Goal: Task Accomplishment & Management: Manage account settings

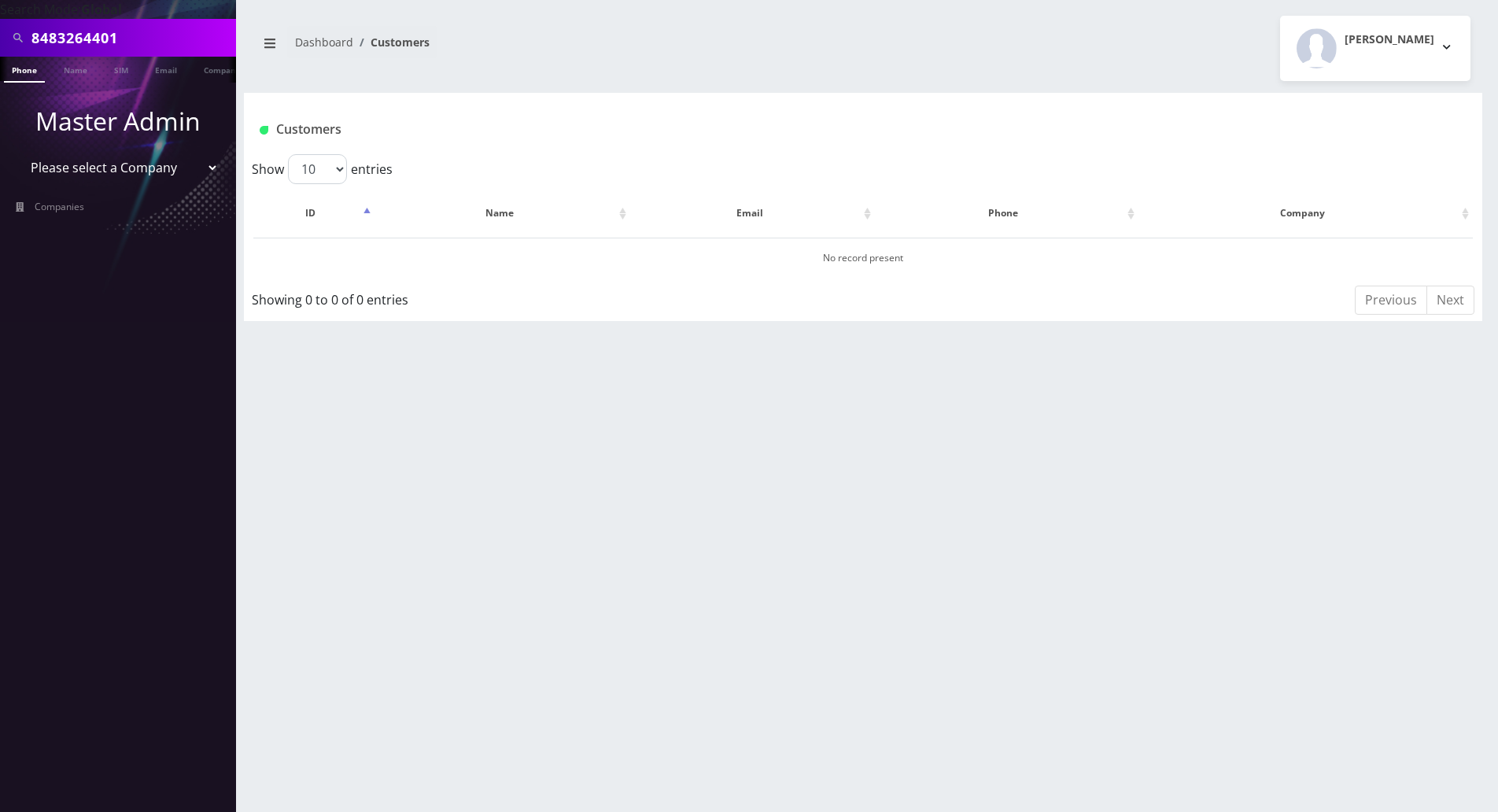
drag, startPoint x: 0, startPoint y: 0, endPoint x: 21, endPoint y: 37, distance: 42.5
click at [21, 37] on div "8483264401" at bounding box center [118, 38] width 228 height 30
click at [141, 171] on select "Please select a Company Teltik Production My Link Mobile VennMobile Unlimited A…" at bounding box center [118, 167] width 200 height 30
select select "23"
click at [18, 153] on select "Please select a Company Teltik Production My Link Mobile VennMobile Unlimited A…" at bounding box center [118, 167] width 200 height 30
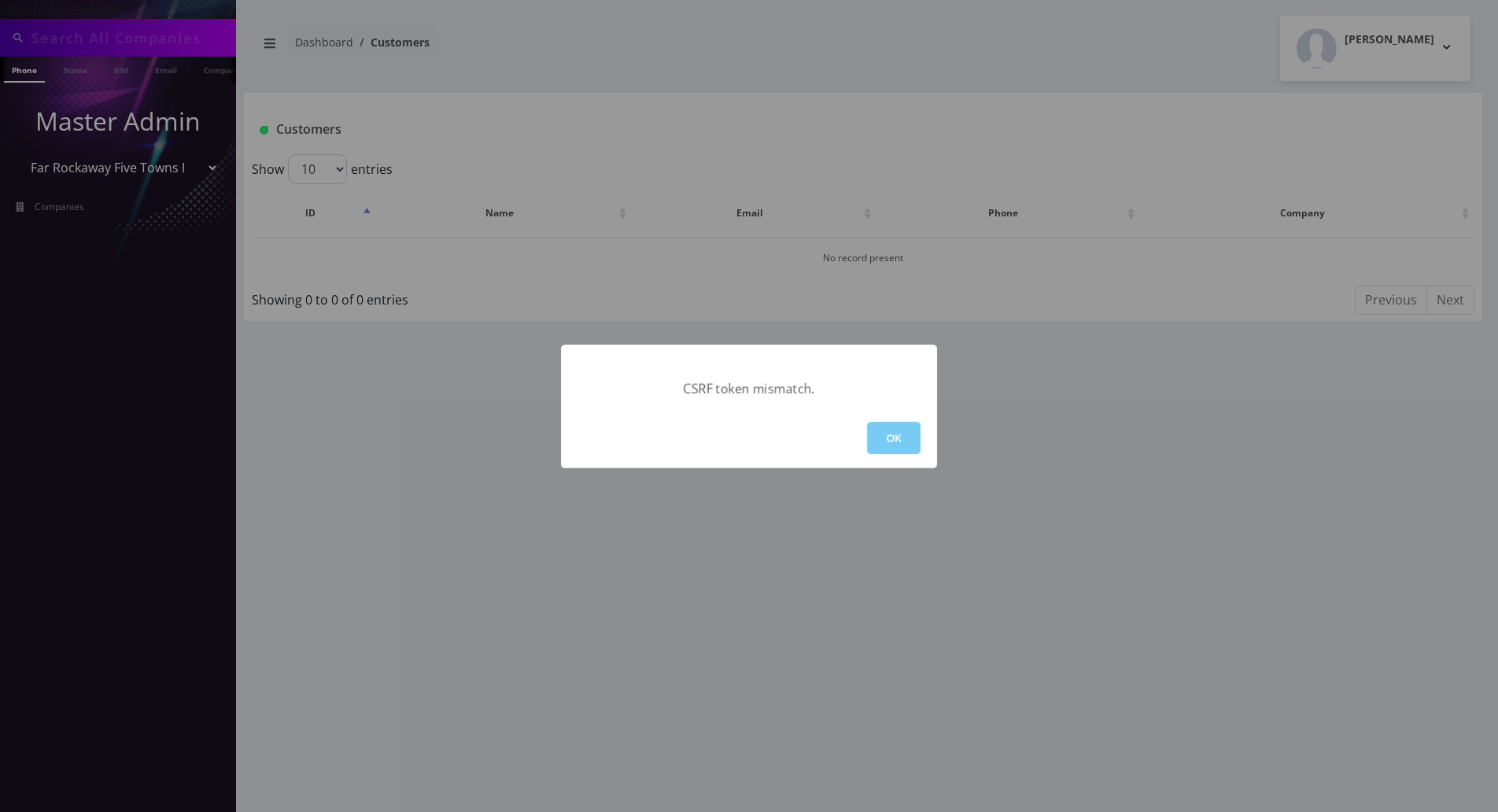
click at [878, 434] on button "OK" at bounding box center [894, 438] width 54 height 32
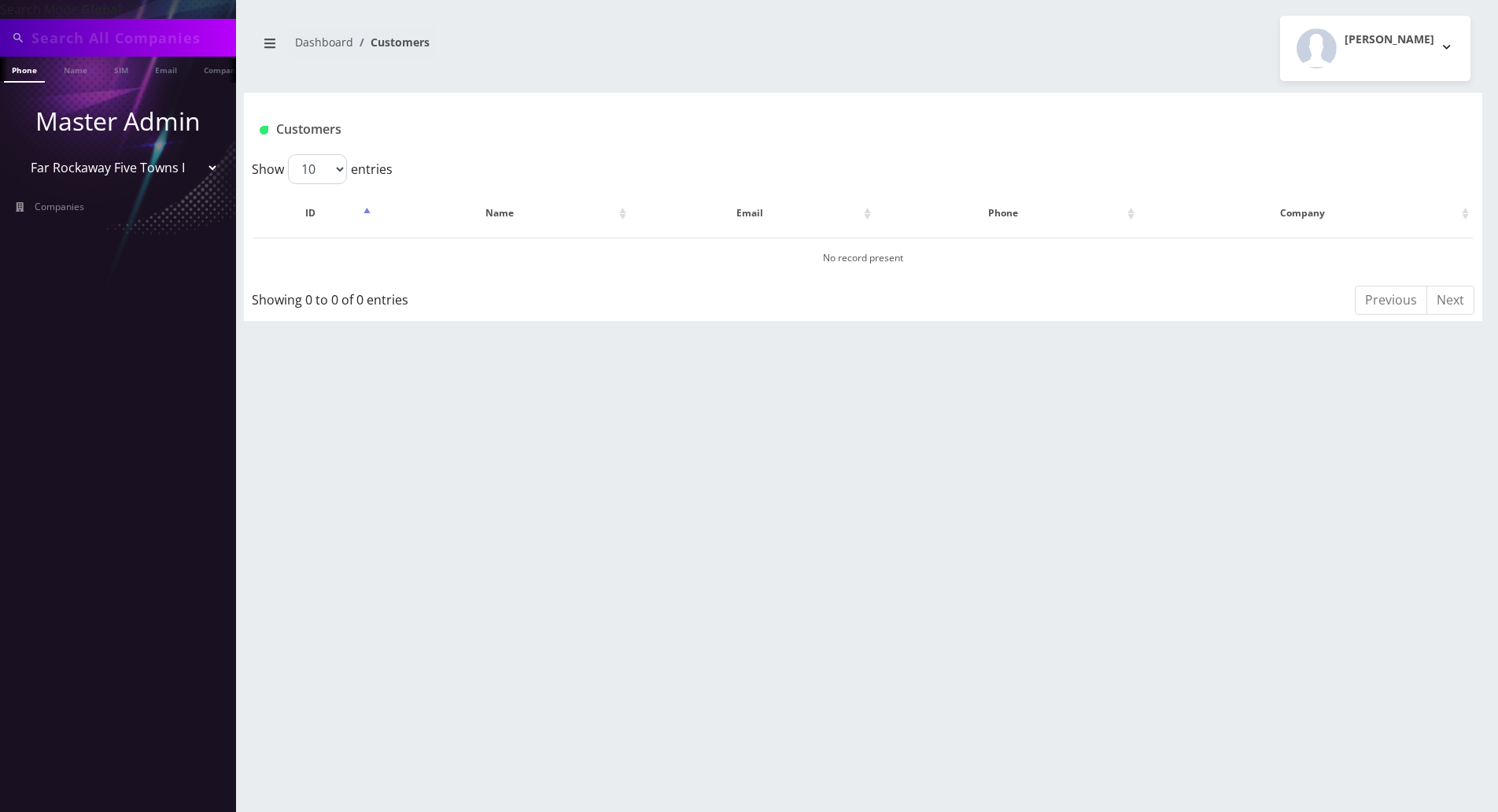
click at [152, 41] on input "text" at bounding box center [131, 38] width 200 height 30
paste input "[PHONE_NUMBER]"
drag, startPoint x: 99, startPoint y: 31, endPoint x: 102, endPoint y: 40, distance: 9.5
click at [99, 30] on input "[PHONE_NUMBER]" at bounding box center [131, 38] width 200 height 30
click at [60, 41] on input "917-7890342" at bounding box center [131, 38] width 200 height 30
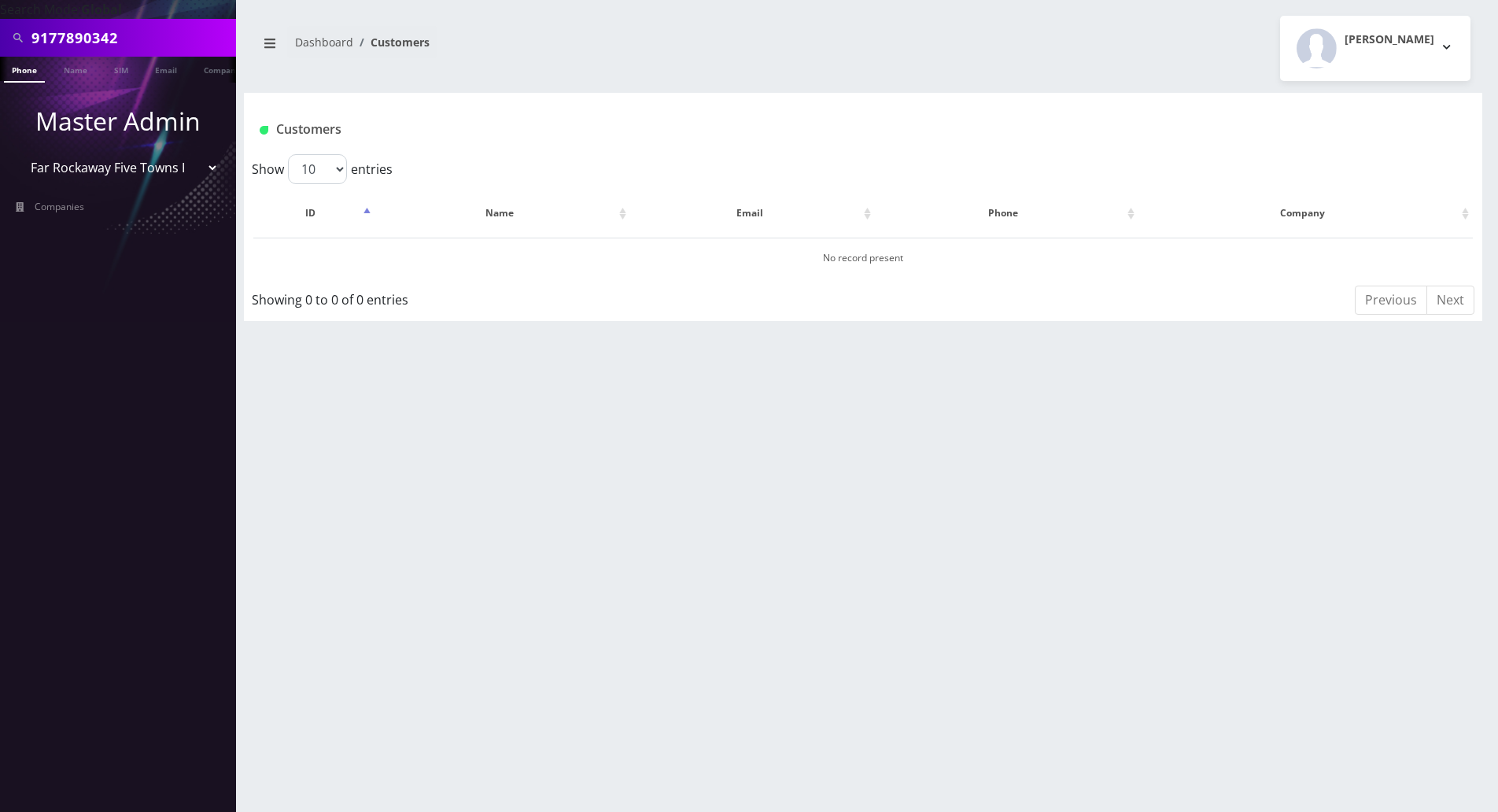
type input "9177890342"
click at [23, 60] on link "Phone" at bounding box center [25, 69] width 41 height 26
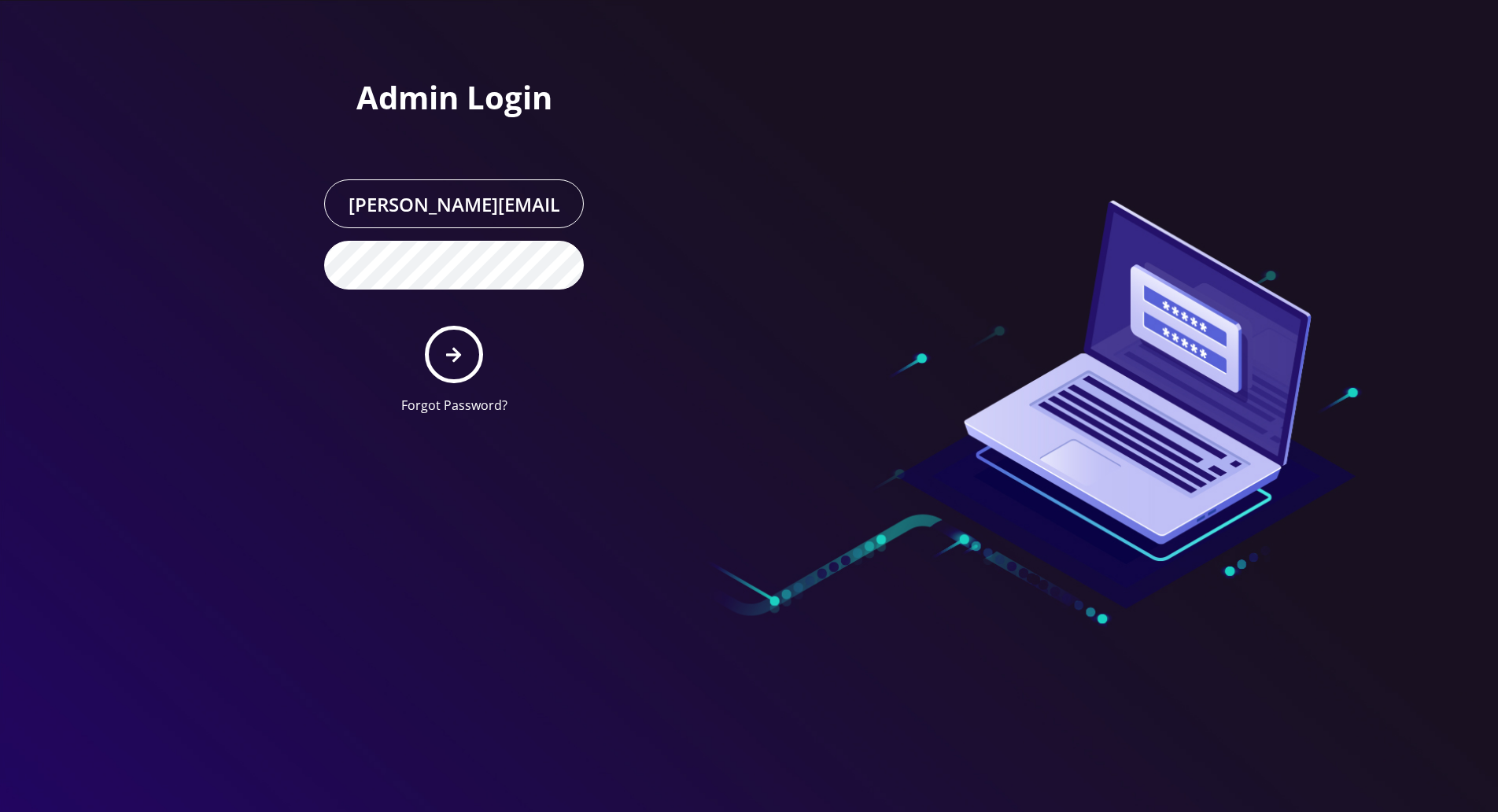
click at [455, 355] on icon "submit" at bounding box center [453, 354] width 15 height 17
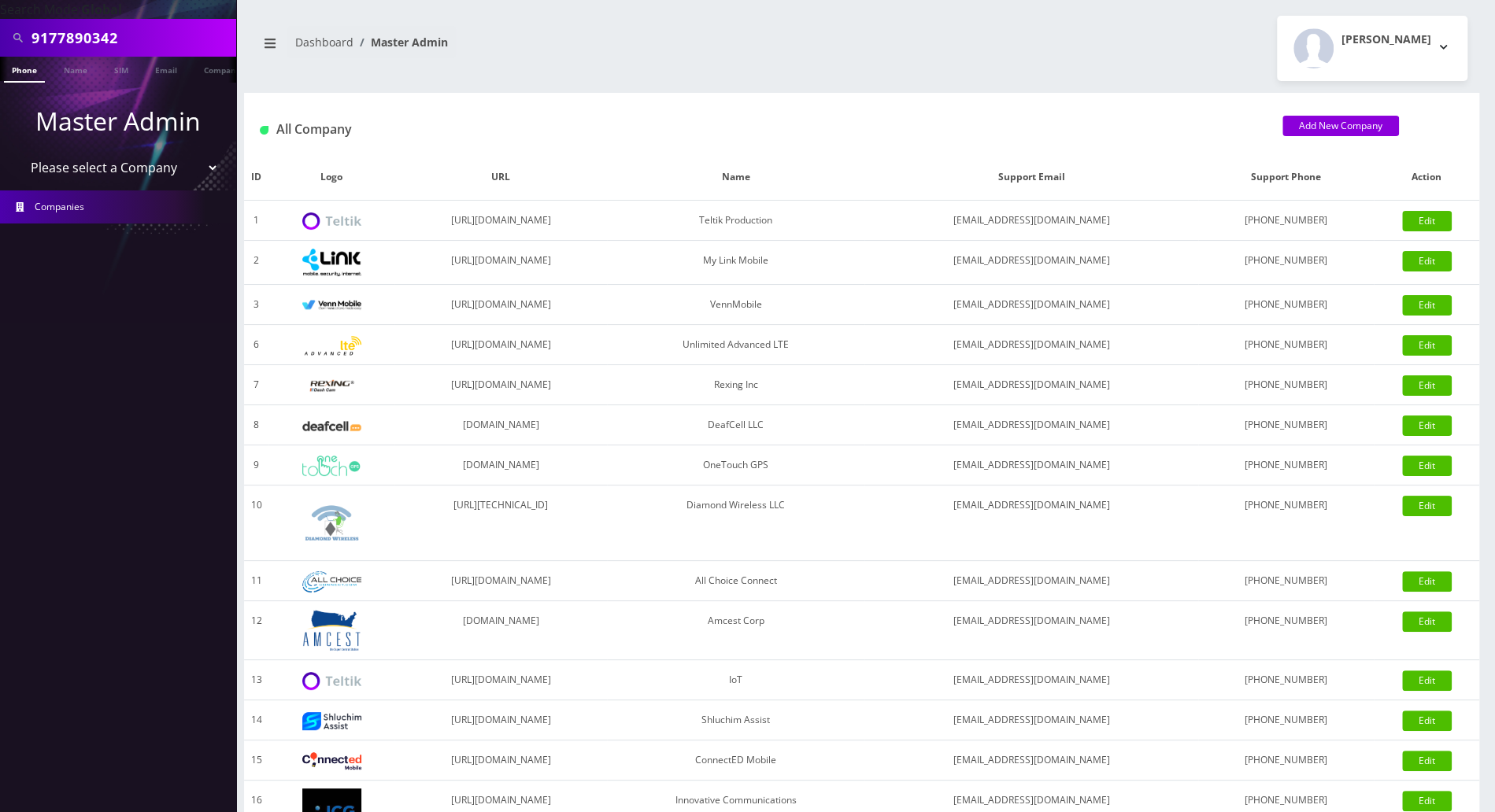
scroll to position [0, 7]
click at [26, 68] on link "Phone" at bounding box center [17, 69] width 41 height 26
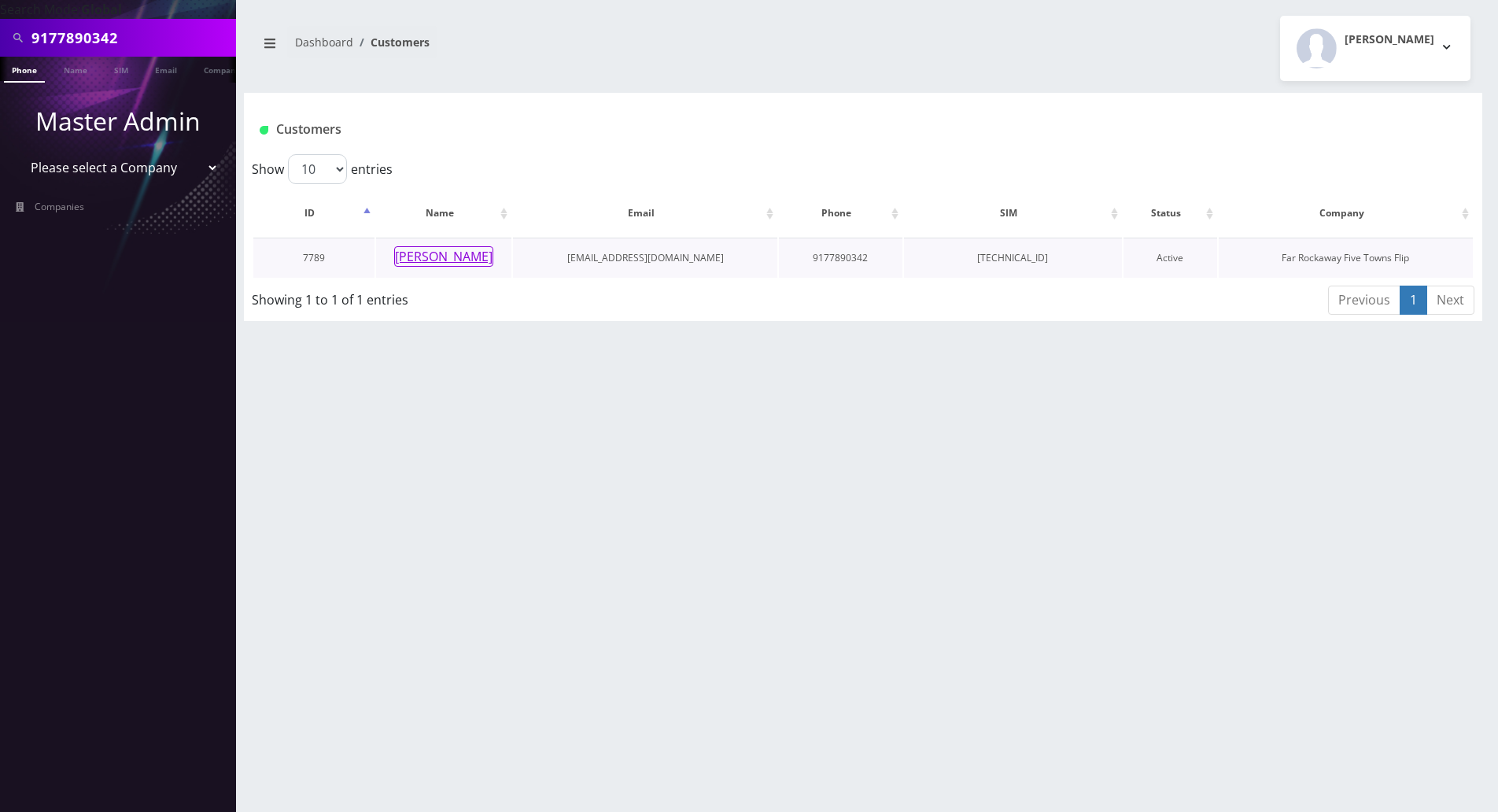
click at [447, 255] on button "tilly farkas" at bounding box center [444, 256] width 99 height 21
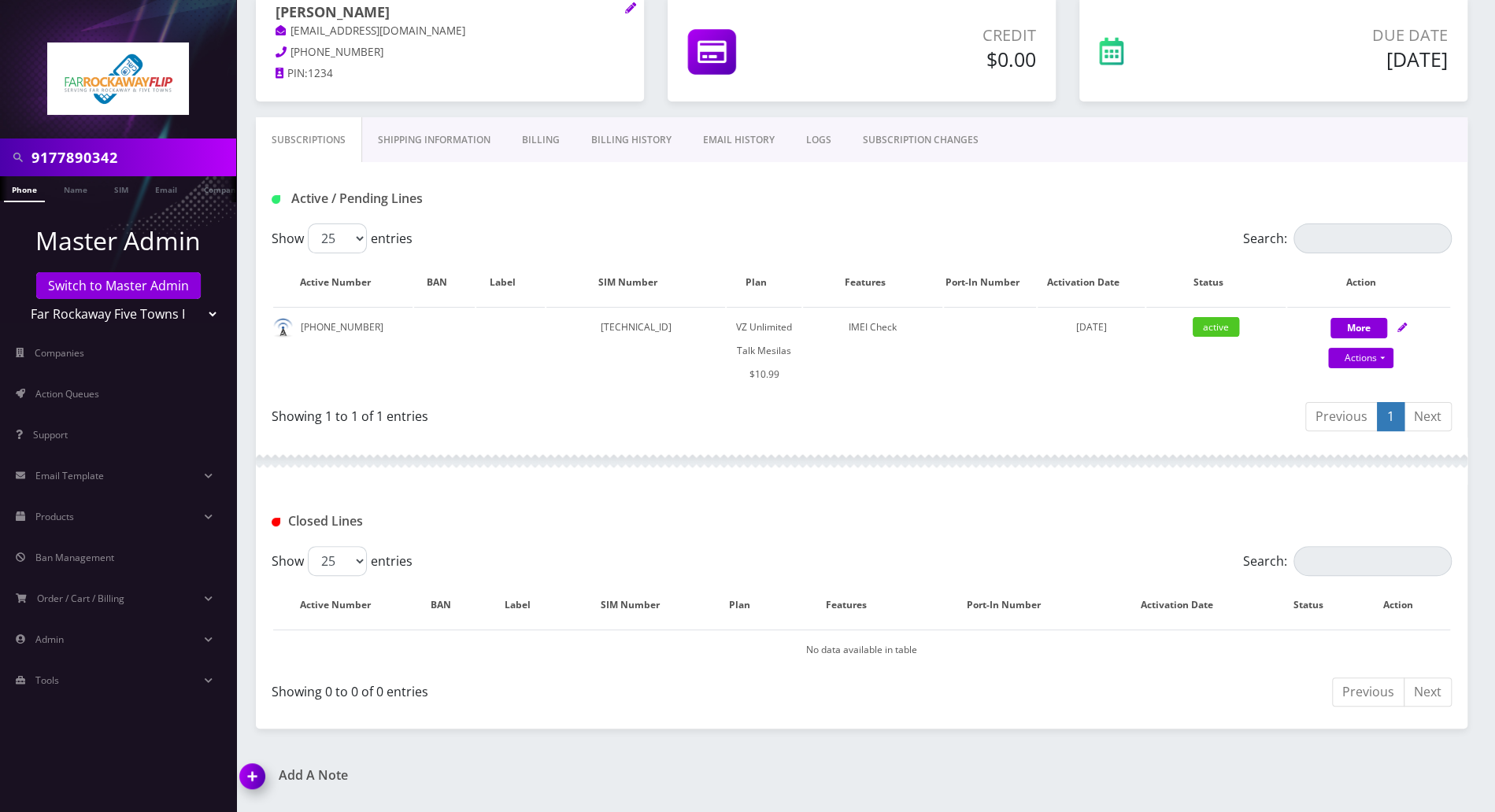
scroll to position [216, 0]
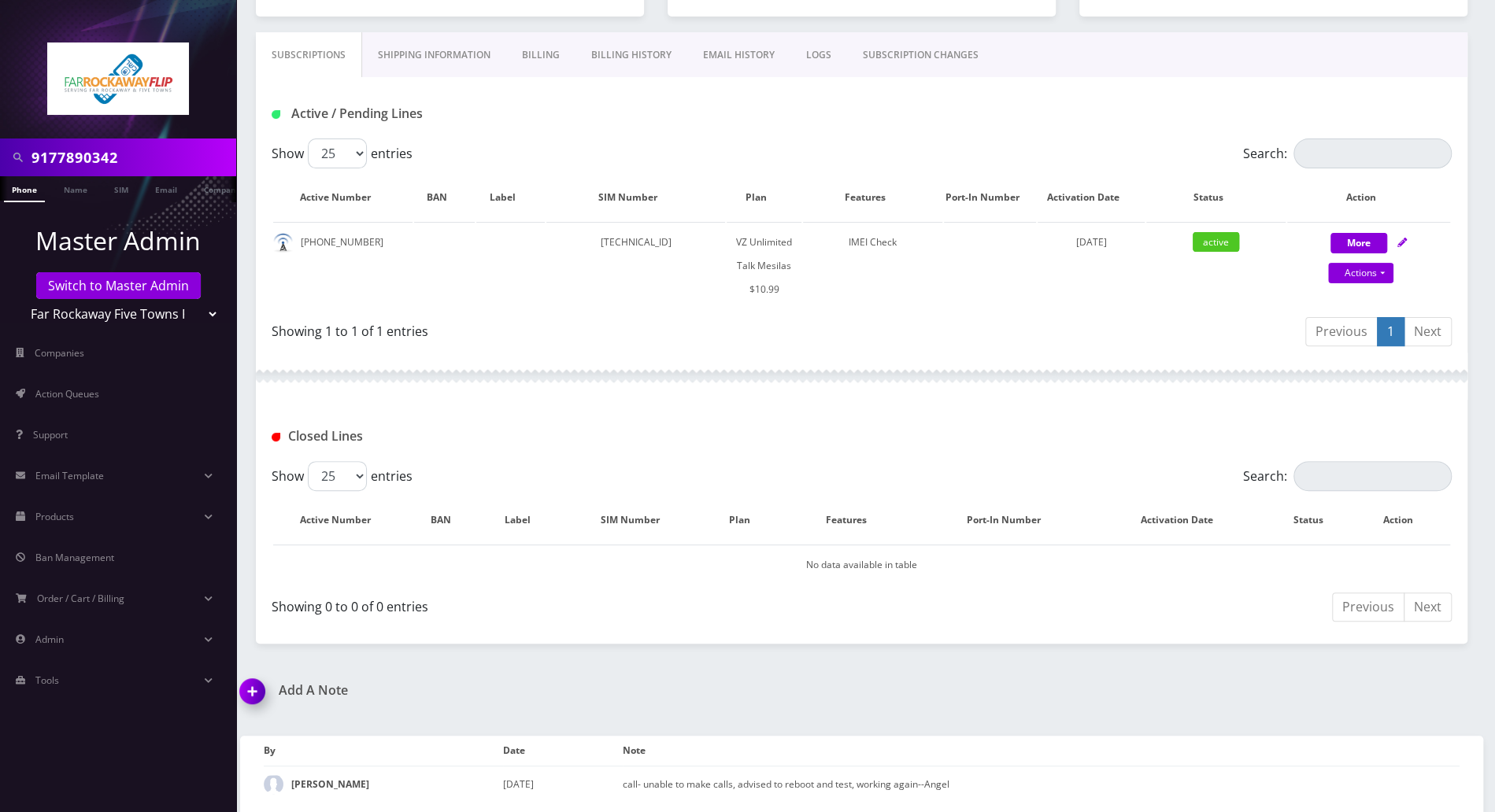
click at [251, 687] on img at bounding box center [256, 697] width 46 height 46
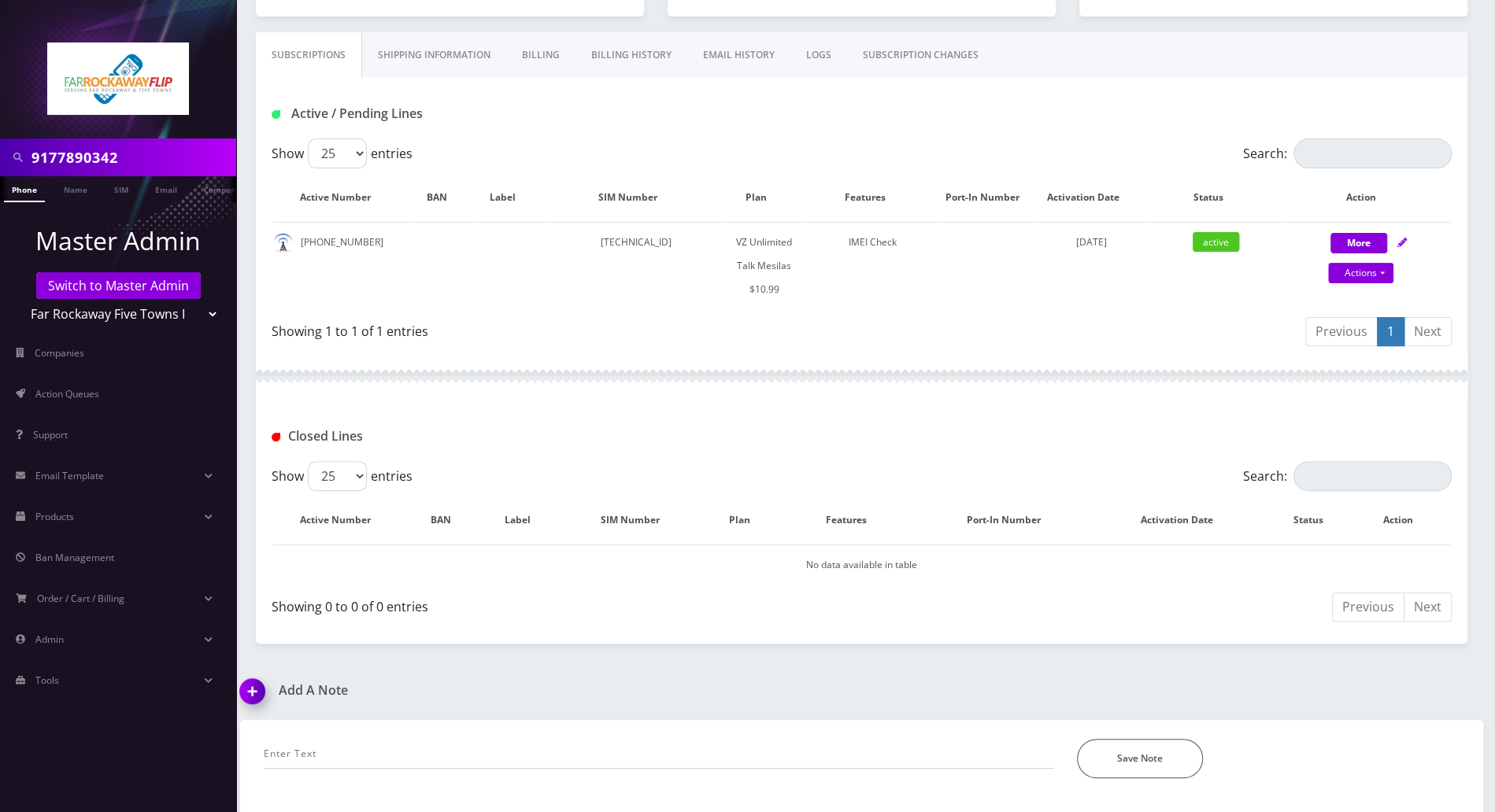
scroll to position [305, 0]
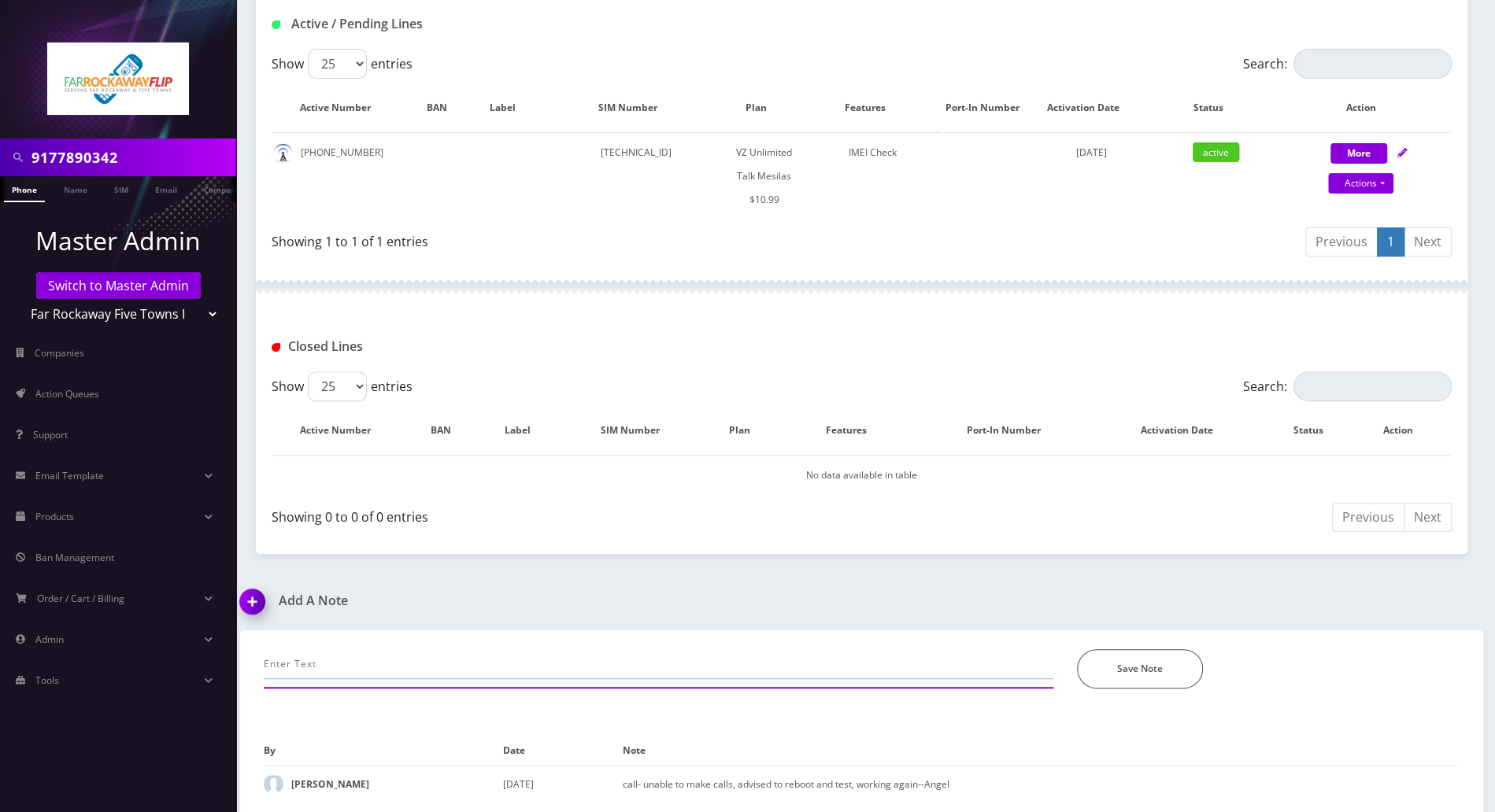
click at [465, 657] on input "text" at bounding box center [658, 664] width 789 height 30
type input "emailed to reset, chatted slectel.. advise to powercycle the ph again and relay…"
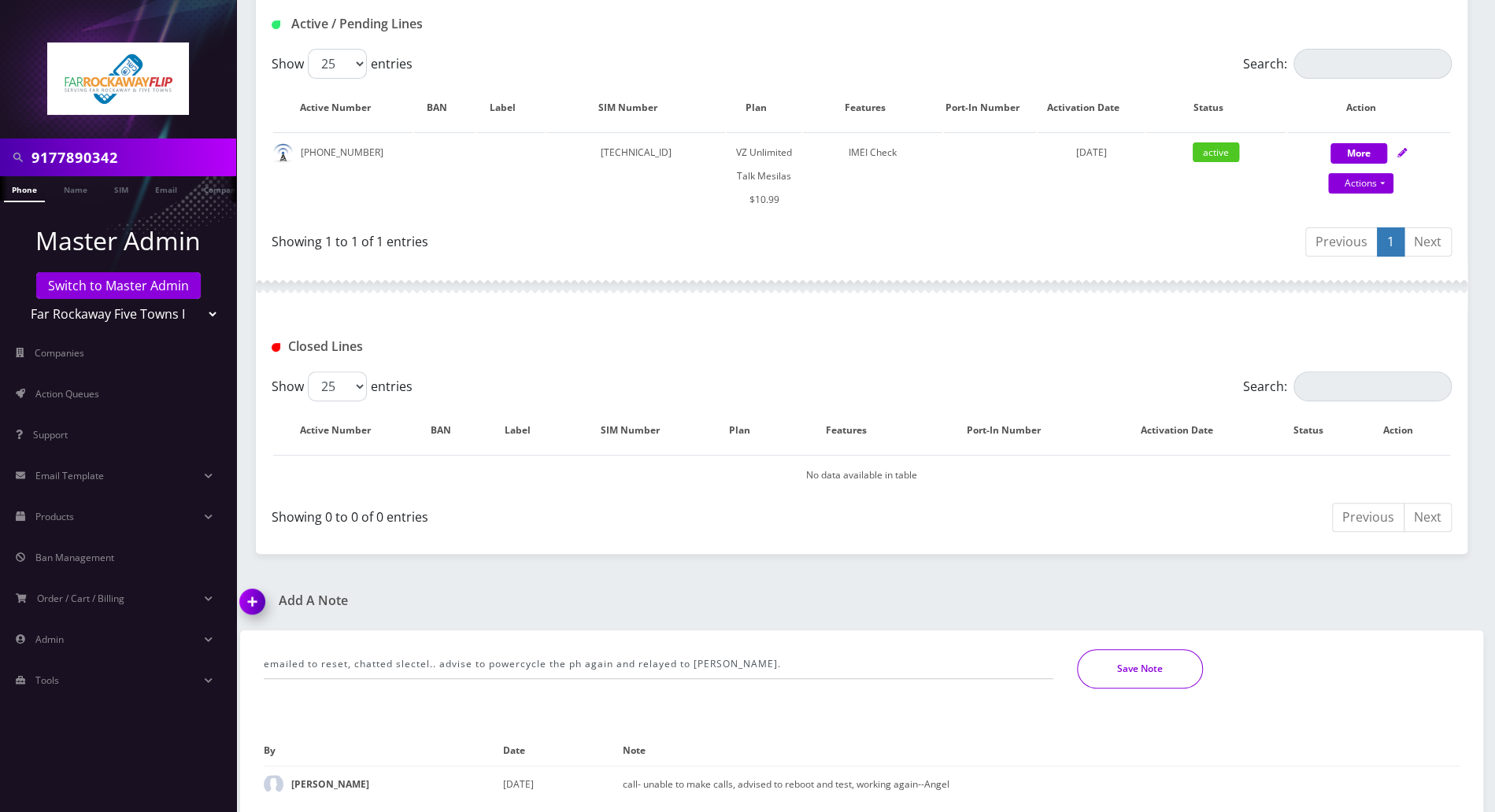
click at [1121, 664] on button "Save Note" at bounding box center [1140, 669] width 126 height 40
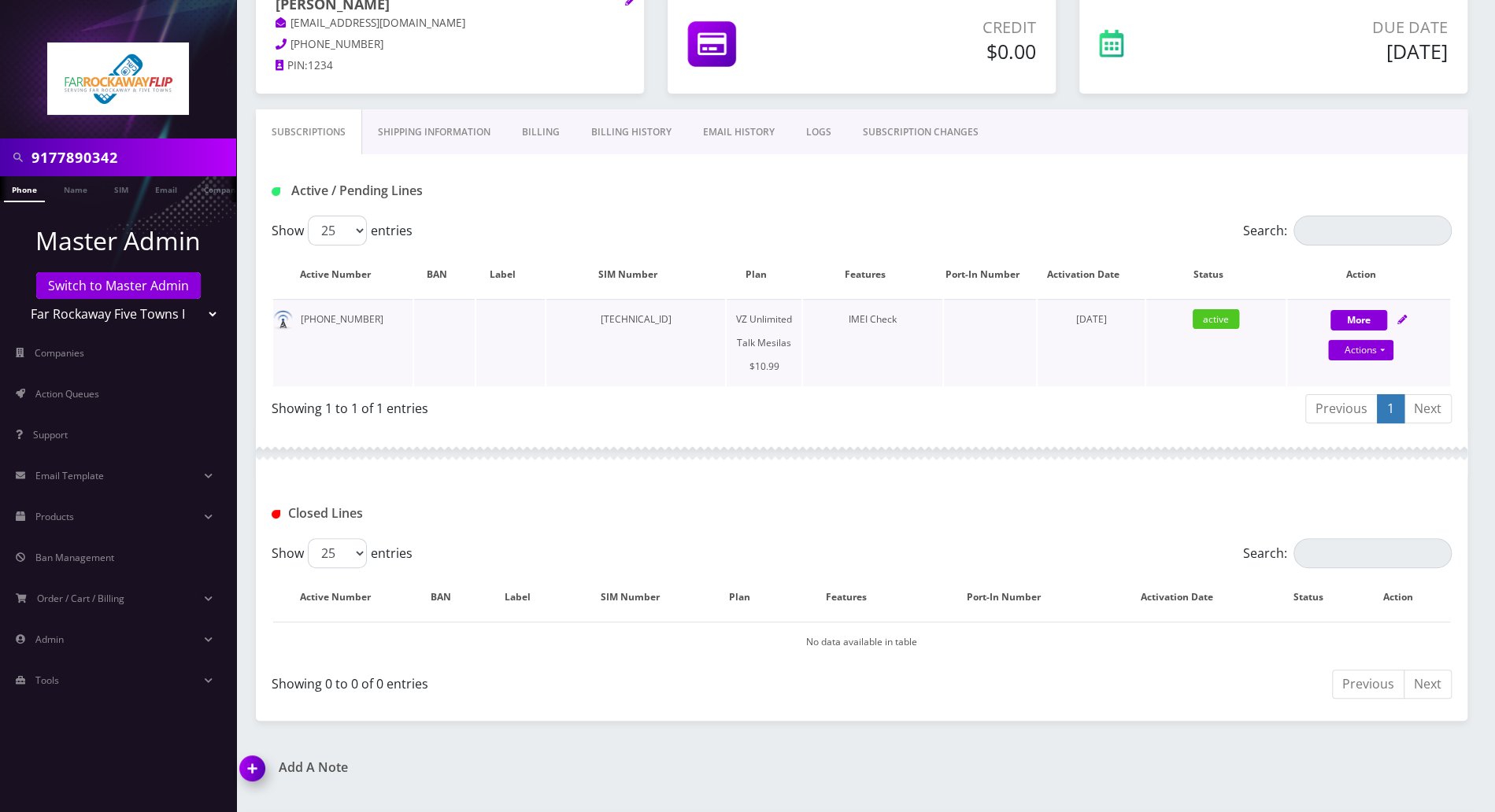
scroll to position [42, 0]
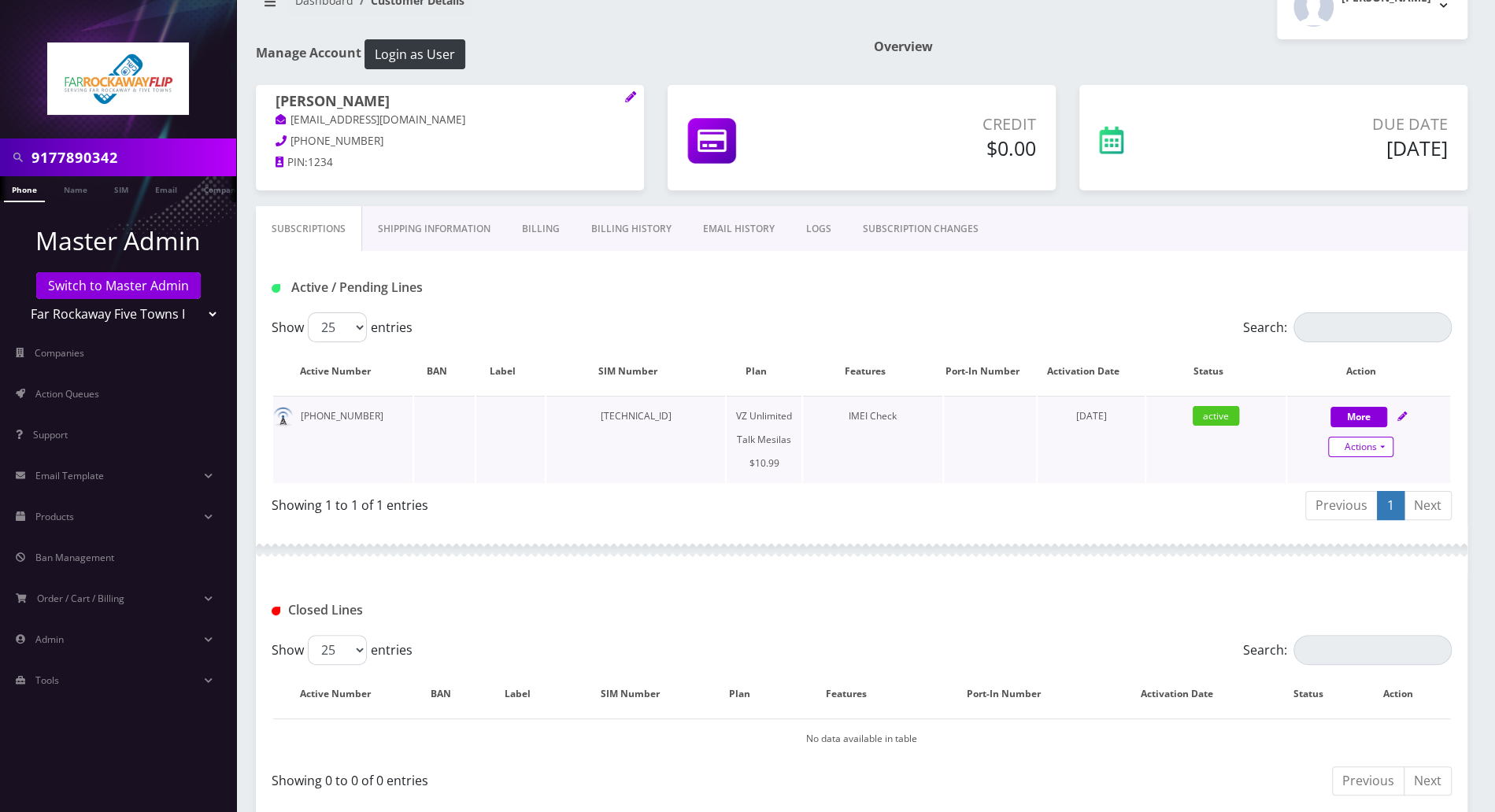
click at [1384, 442] on link "Actions" at bounding box center [1360, 447] width 65 height 21
select select "468"
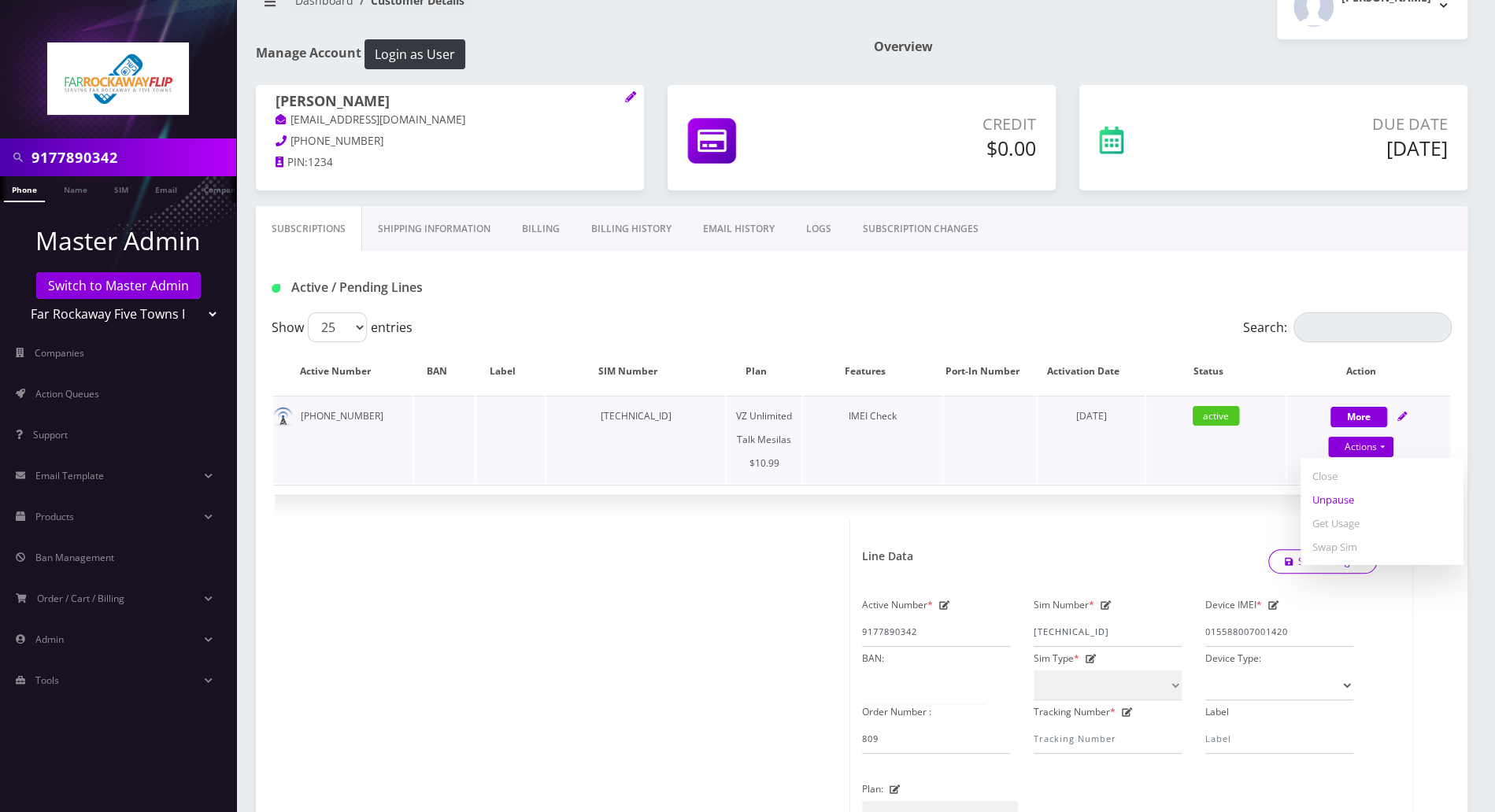
click at [1352, 501] on link "Unpause" at bounding box center [1382, 500] width 163 height 24
select select "468"
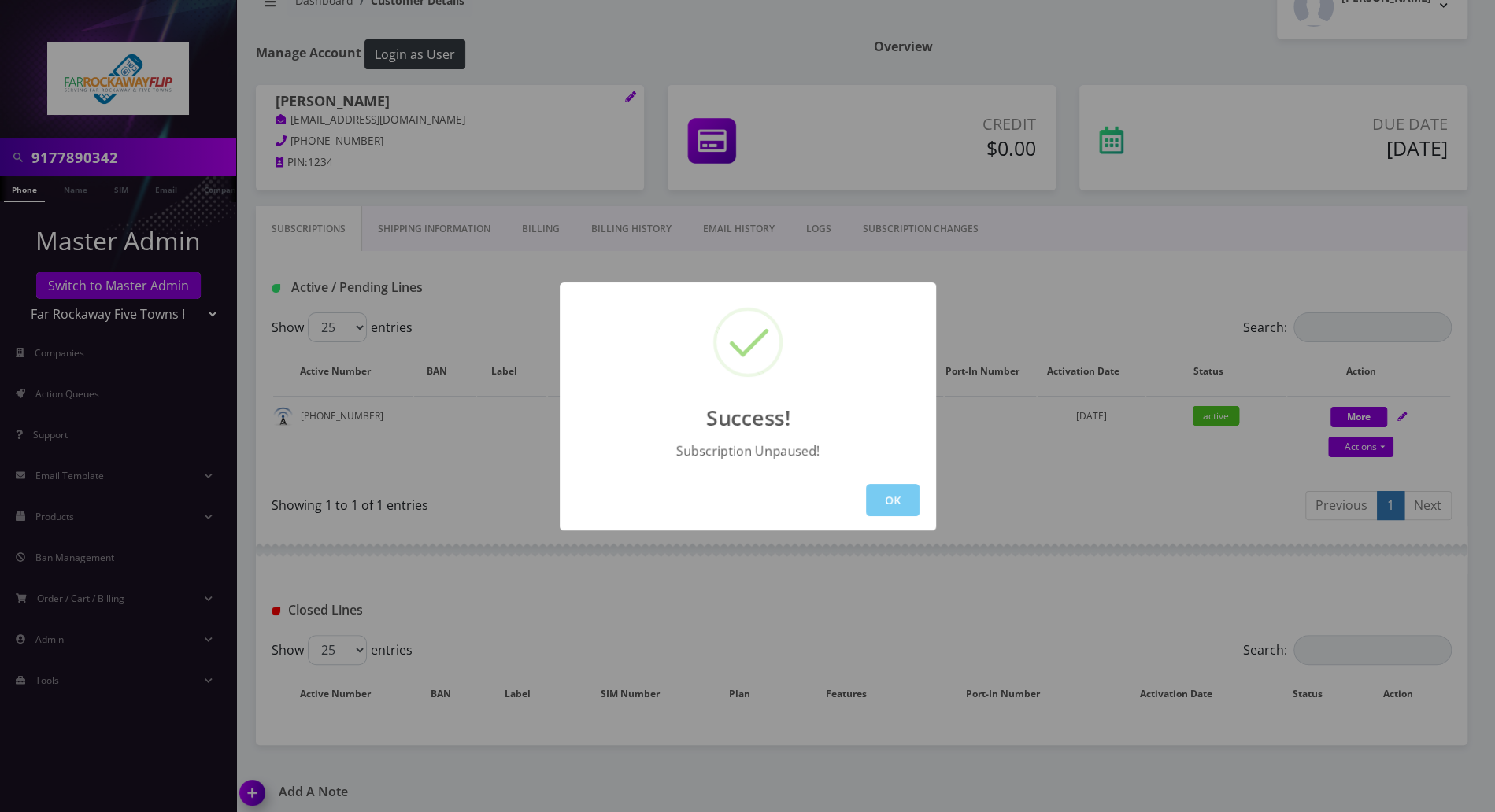
click at [900, 503] on button "OK" at bounding box center [892, 500] width 54 height 32
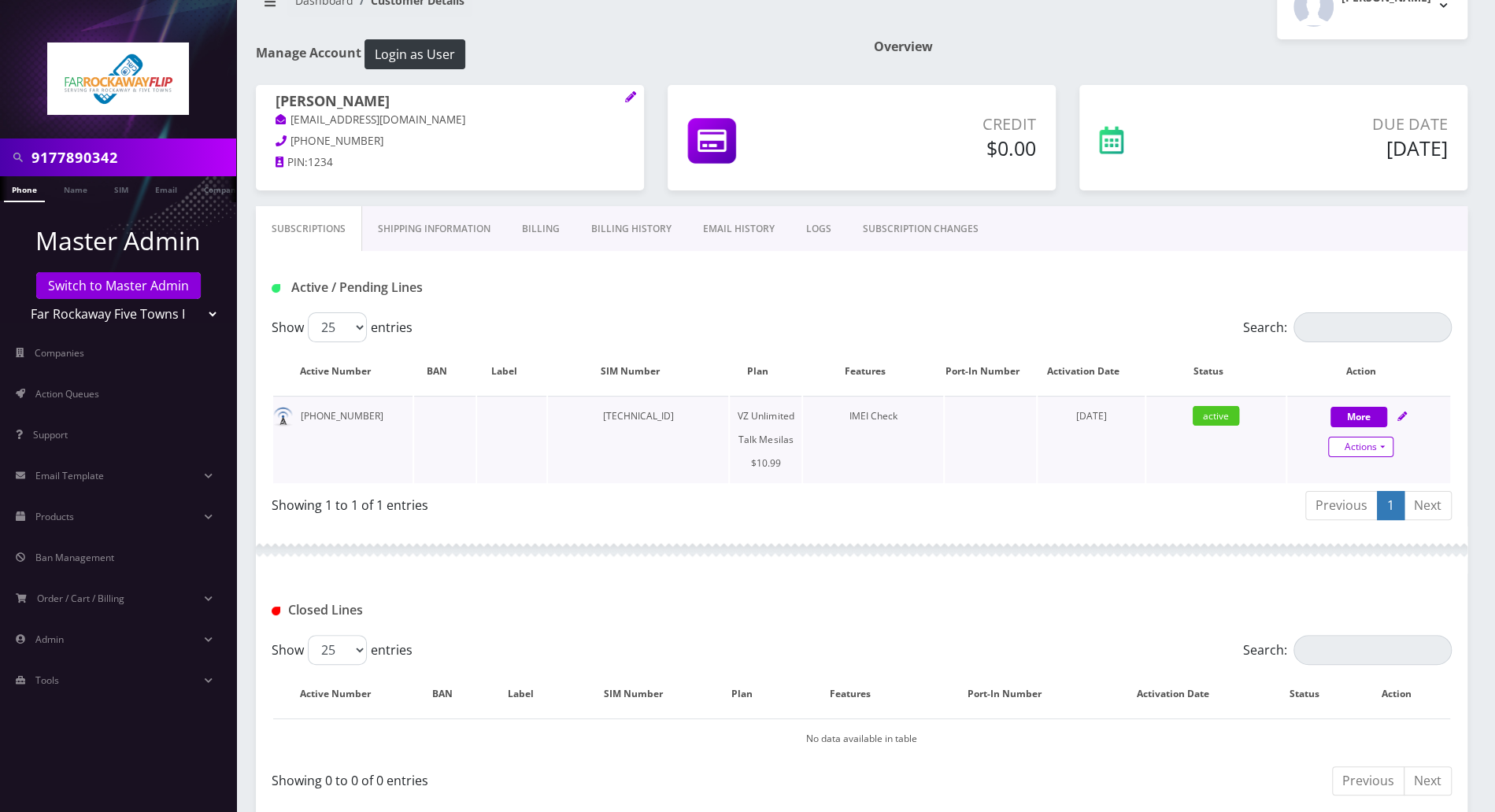
click at [1381, 444] on link "Actions" at bounding box center [1360, 447] width 65 height 21
select select "468"
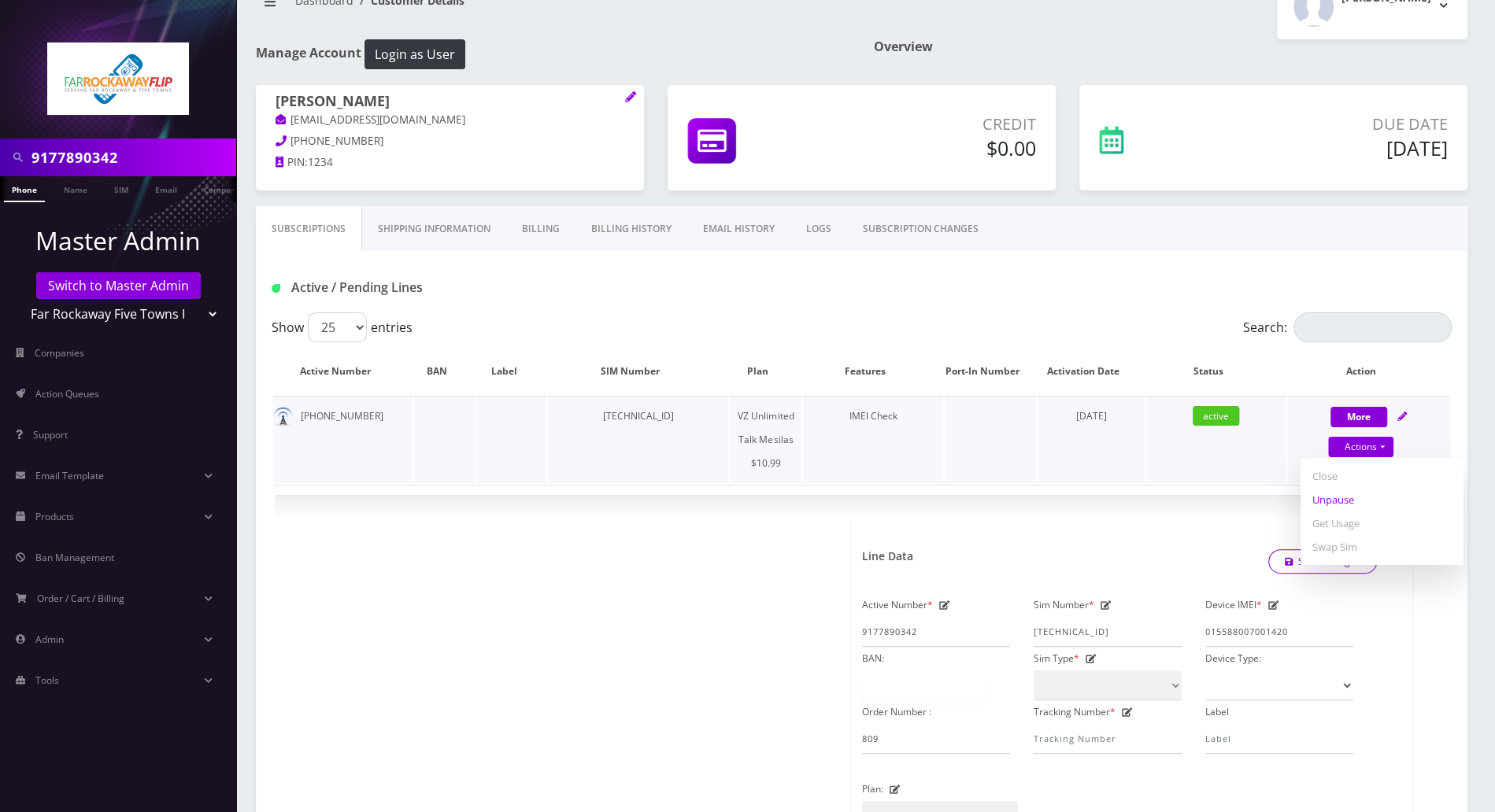
click at [1330, 494] on link "Unpause" at bounding box center [1382, 500] width 163 height 24
select select "468"
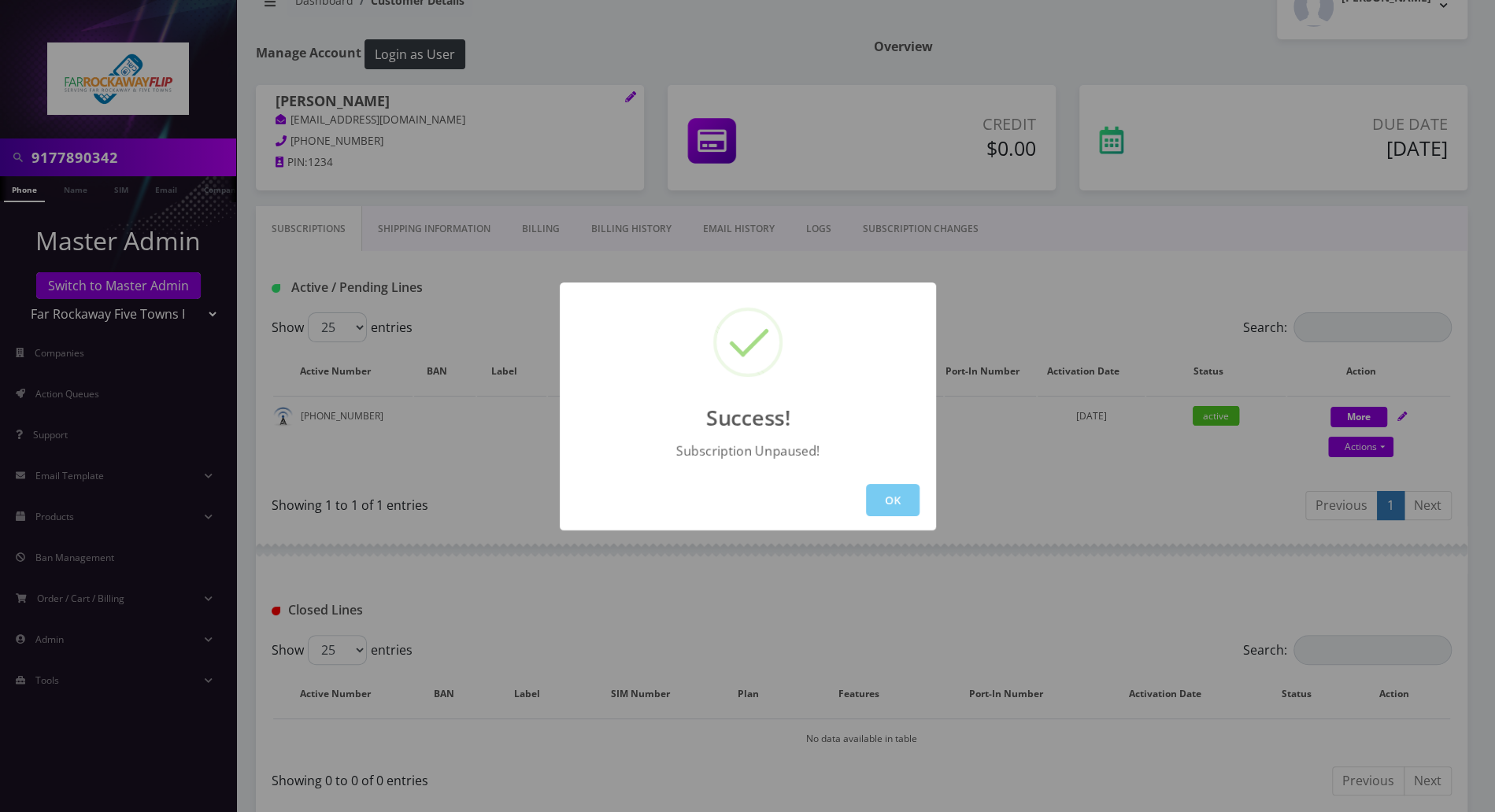
click at [908, 501] on button "OK" at bounding box center [892, 500] width 54 height 32
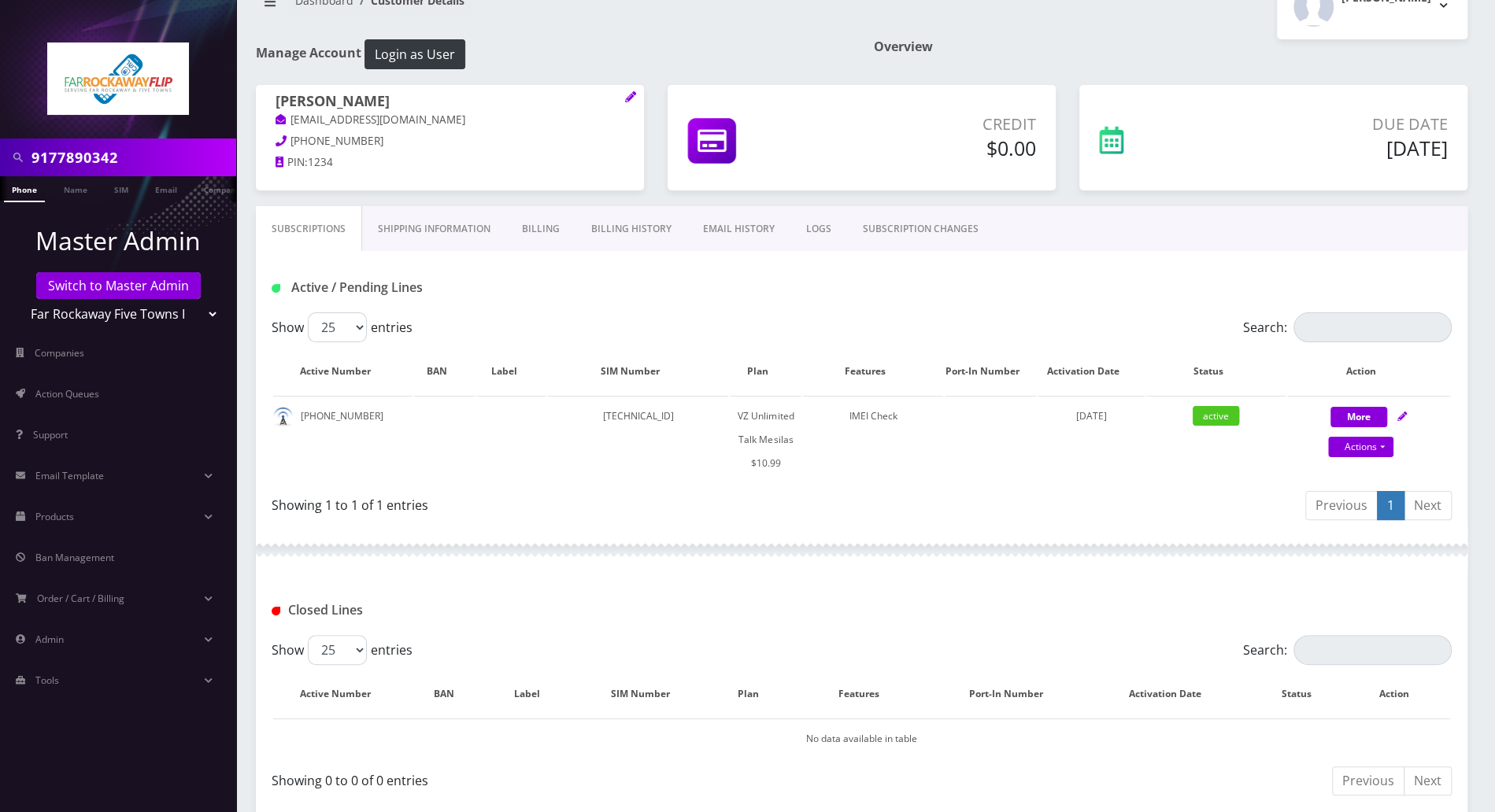
click at [13, 191] on li at bounding box center [7, 193] width 16 height 40
click at [18, 193] on link "Phone" at bounding box center [25, 189] width 41 height 26
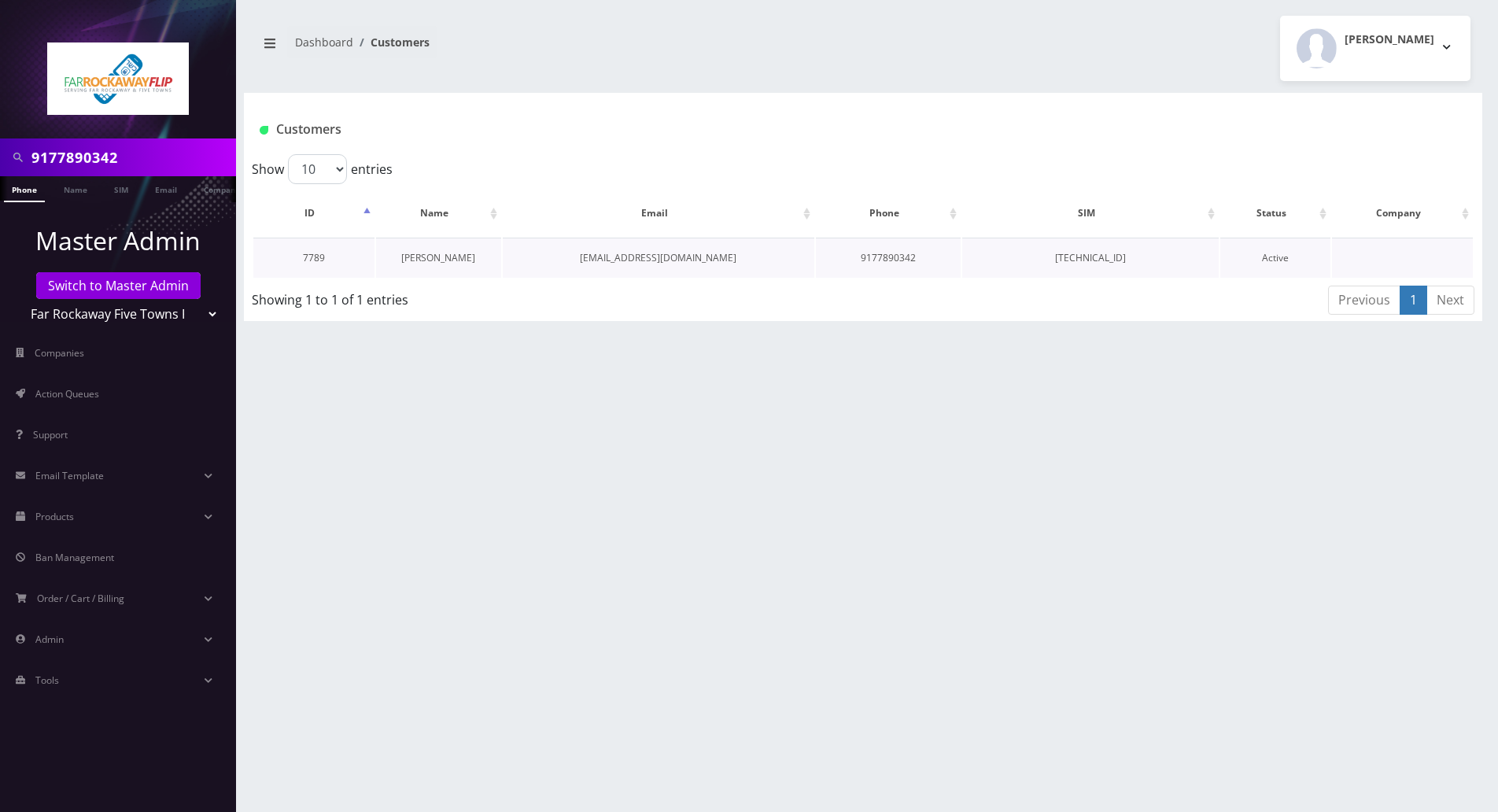
click at [445, 251] on link "[PERSON_NAME]" at bounding box center [439, 257] width 74 height 13
